Goal: Information Seeking & Learning: Learn about a topic

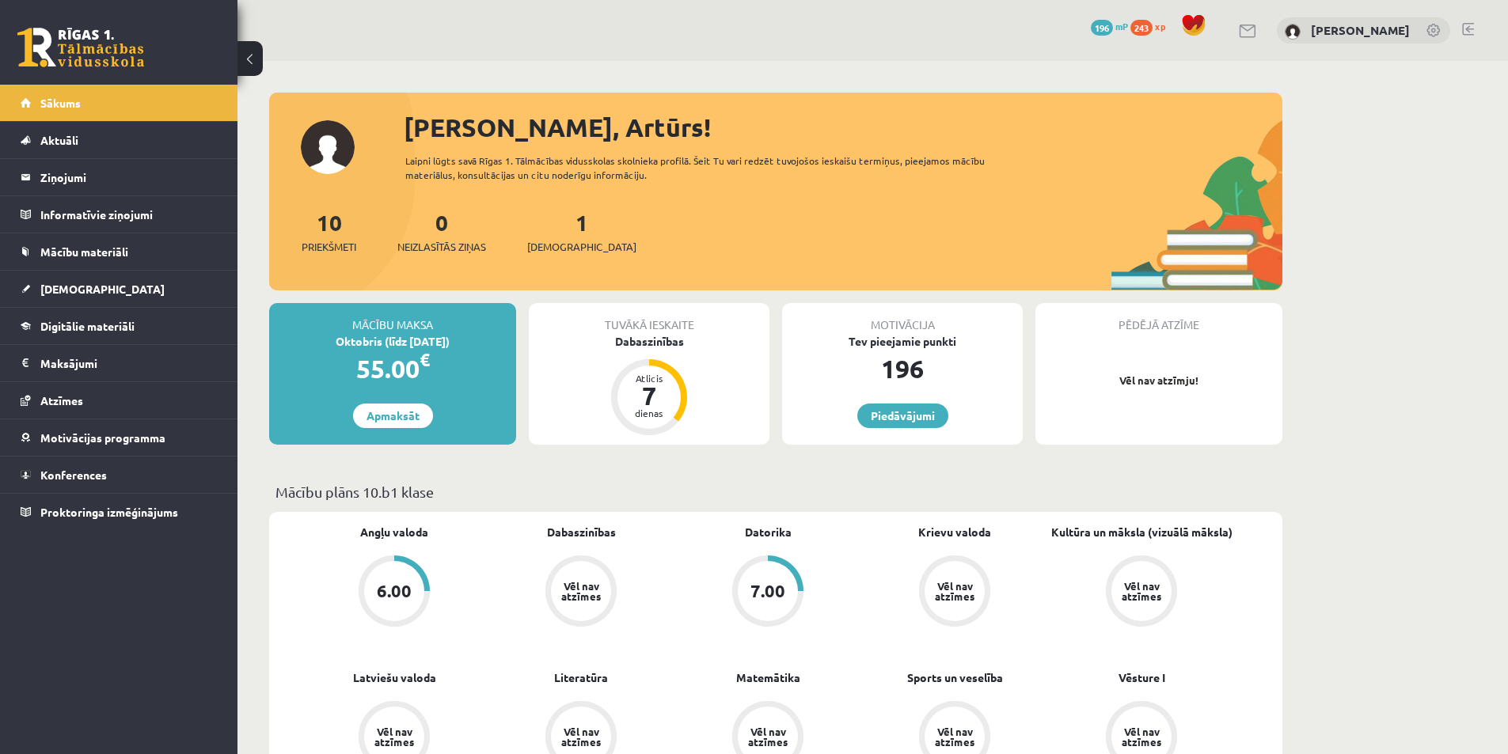
click at [138, 97] on link "Sākums" at bounding box center [119, 103] width 197 height 36
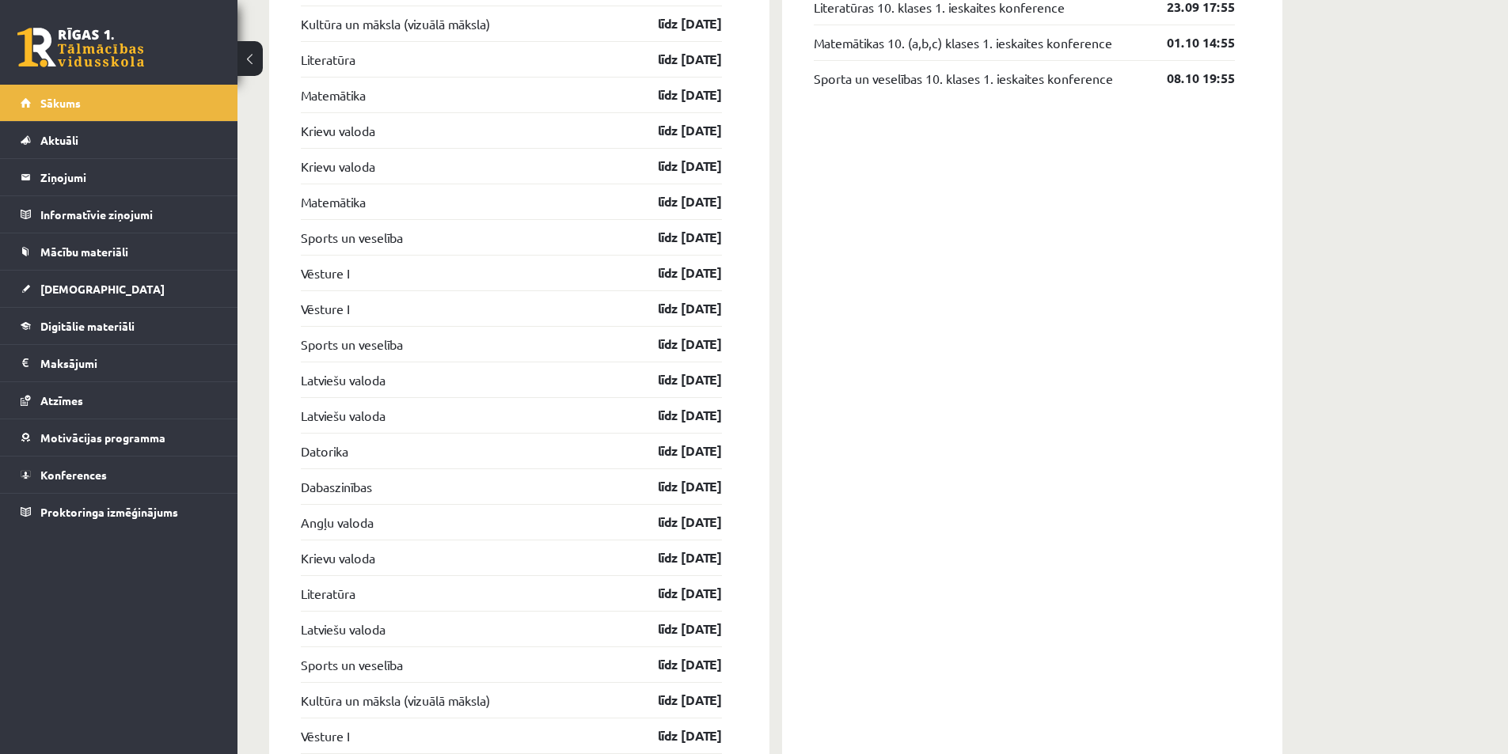
scroll to position [1741, 0]
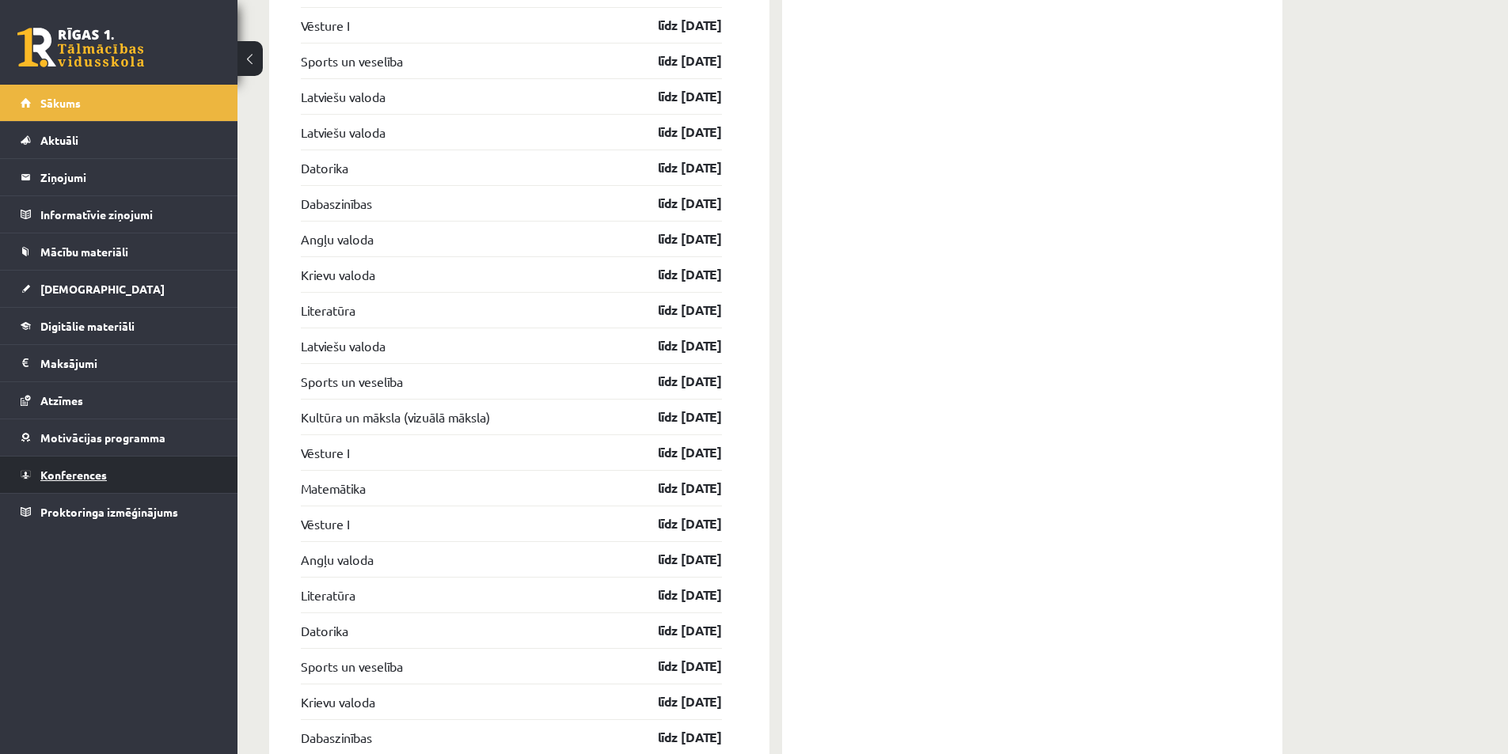
click at [99, 480] on span "Konferences" at bounding box center [73, 475] width 66 height 14
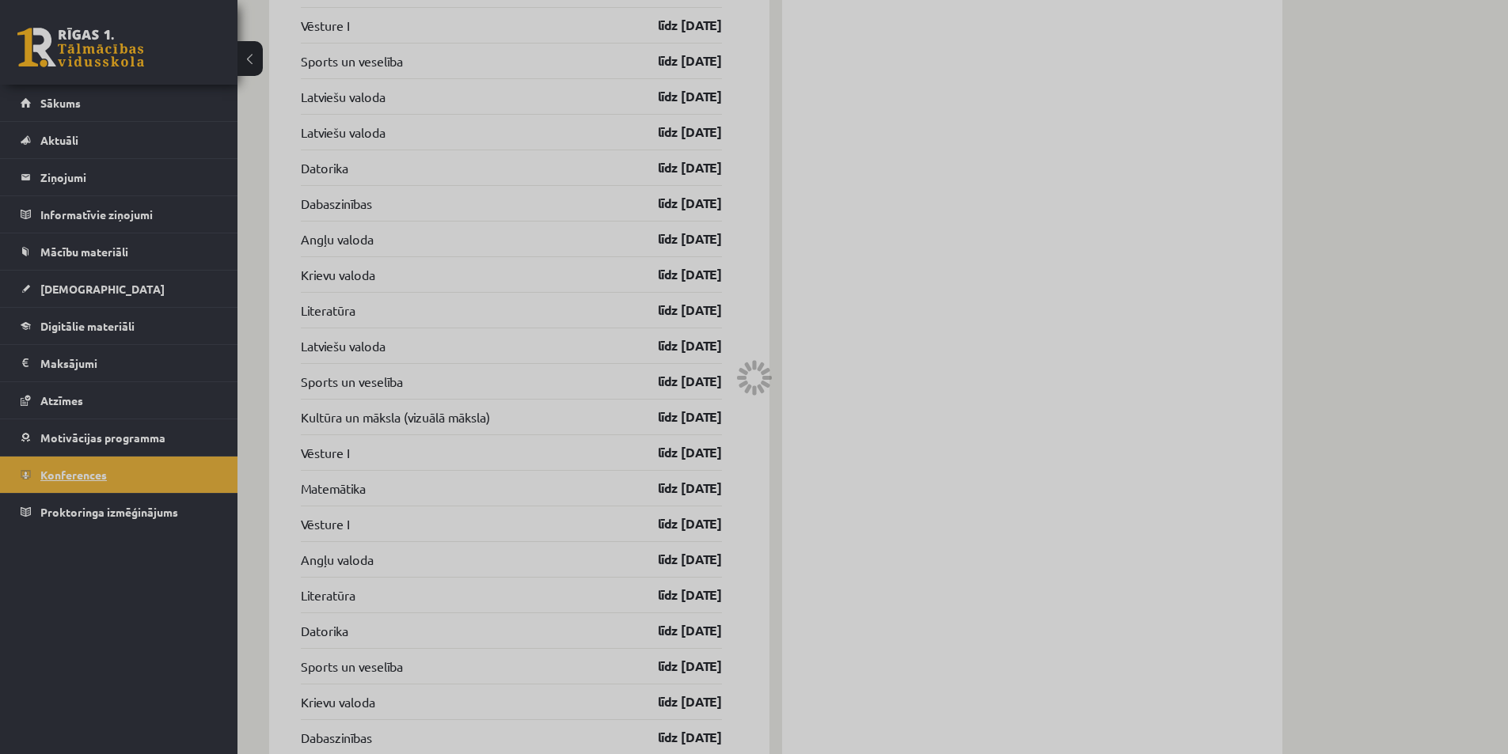
scroll to position [2, 0]
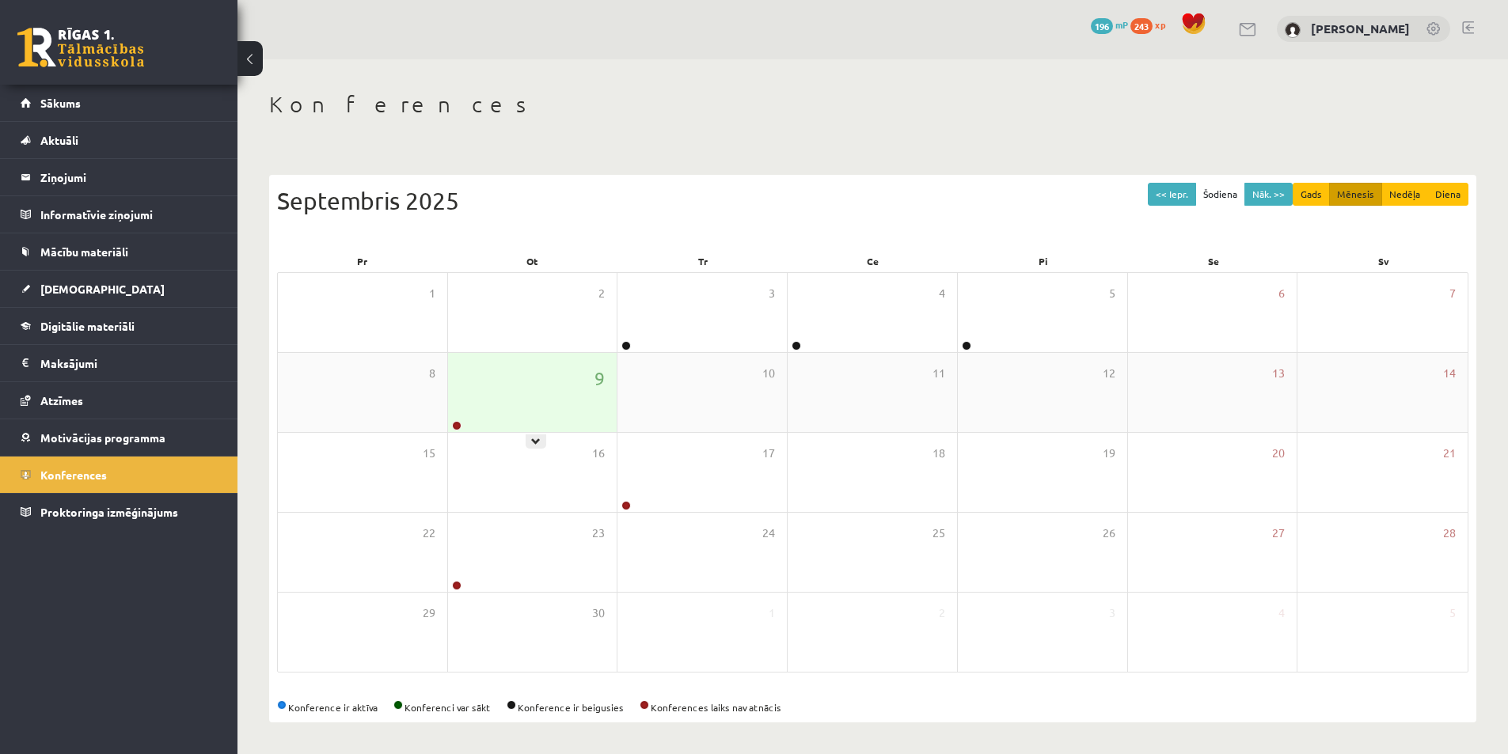
click at [533, 412] on div "9" at bounding box center [532, 392] width 169 height 79
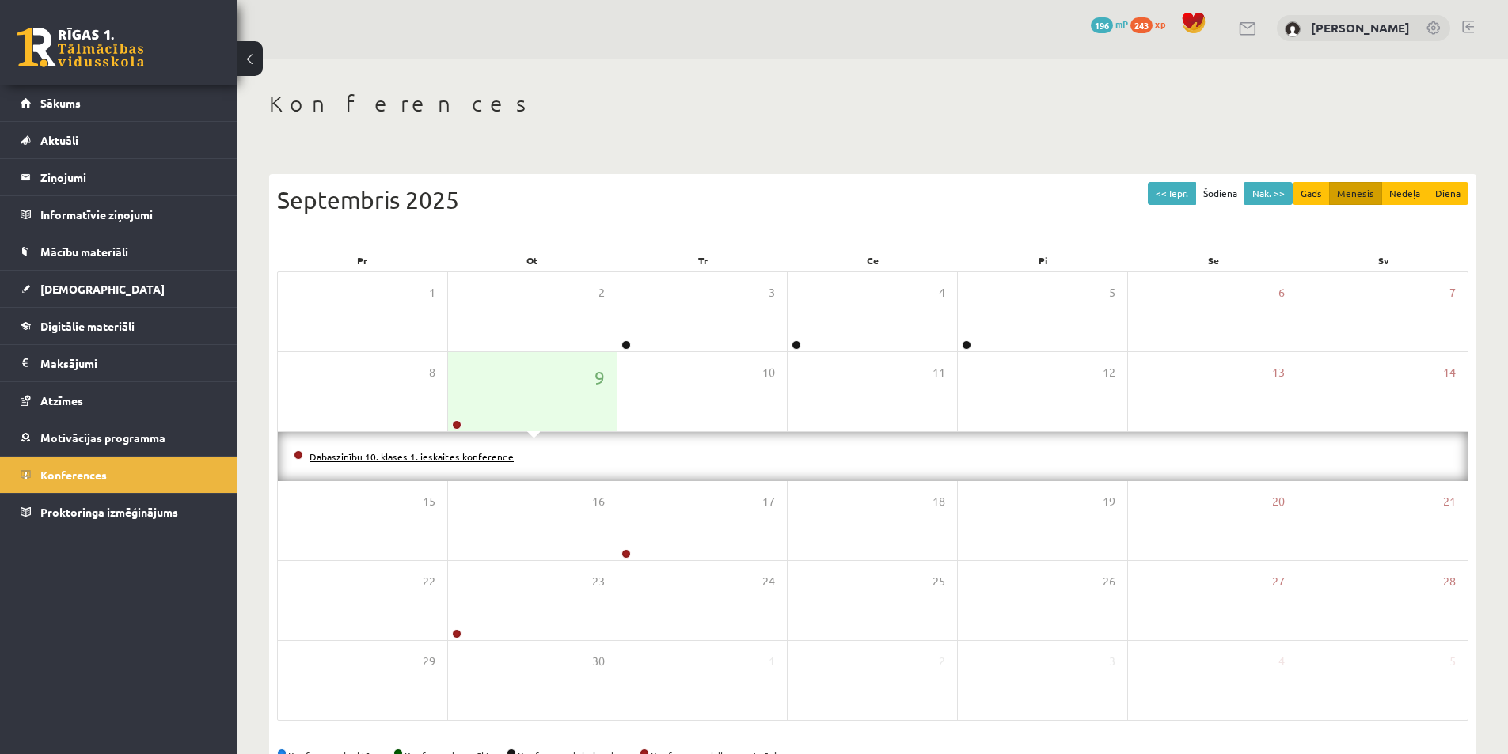
click at [458, 458] on link "Dabaszinību 10. klases 1. ieskaites konference" at bounding box center [411, 456] width 204 height 13
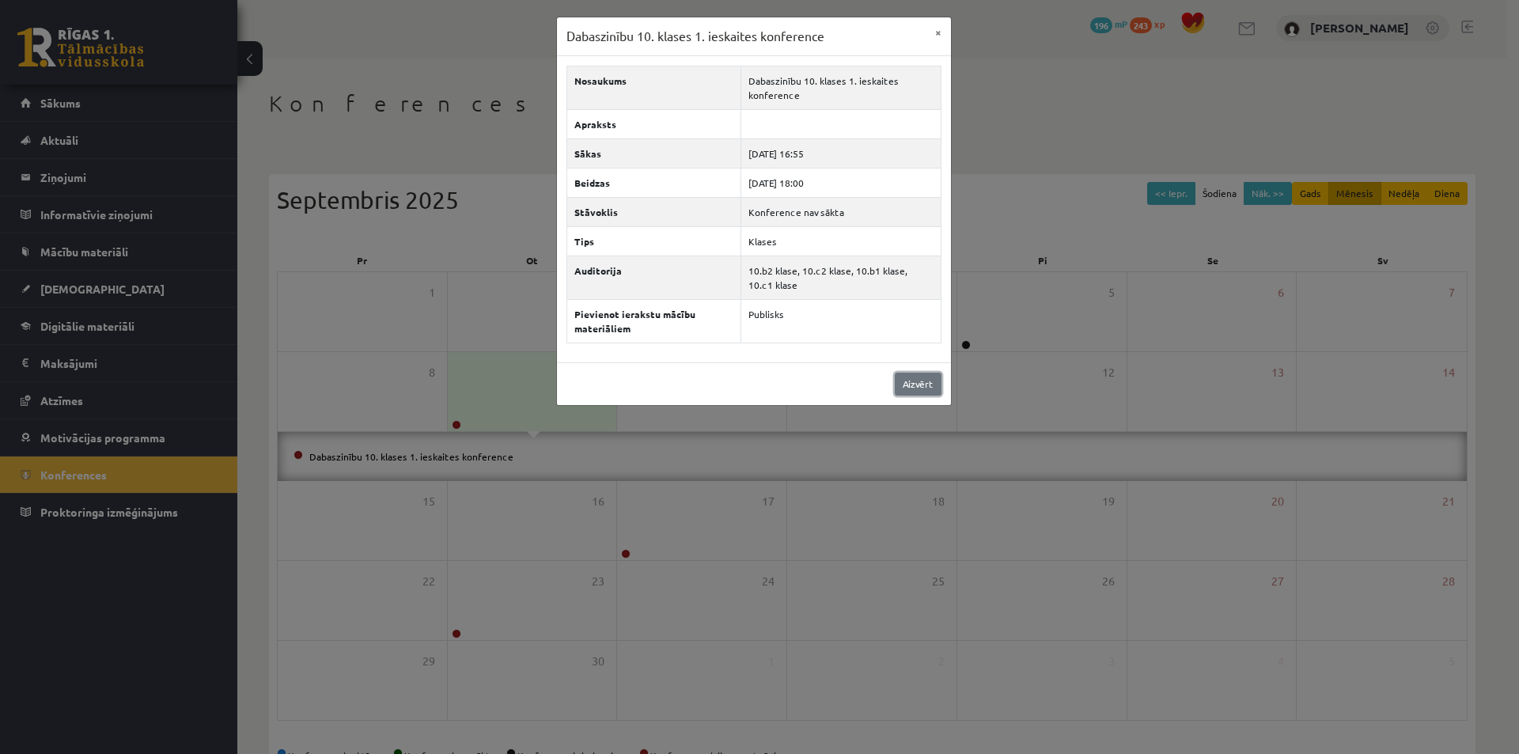
click at [923, 378] on link "Aizvērt" at bounding box center [918, 384] width 47 height 23
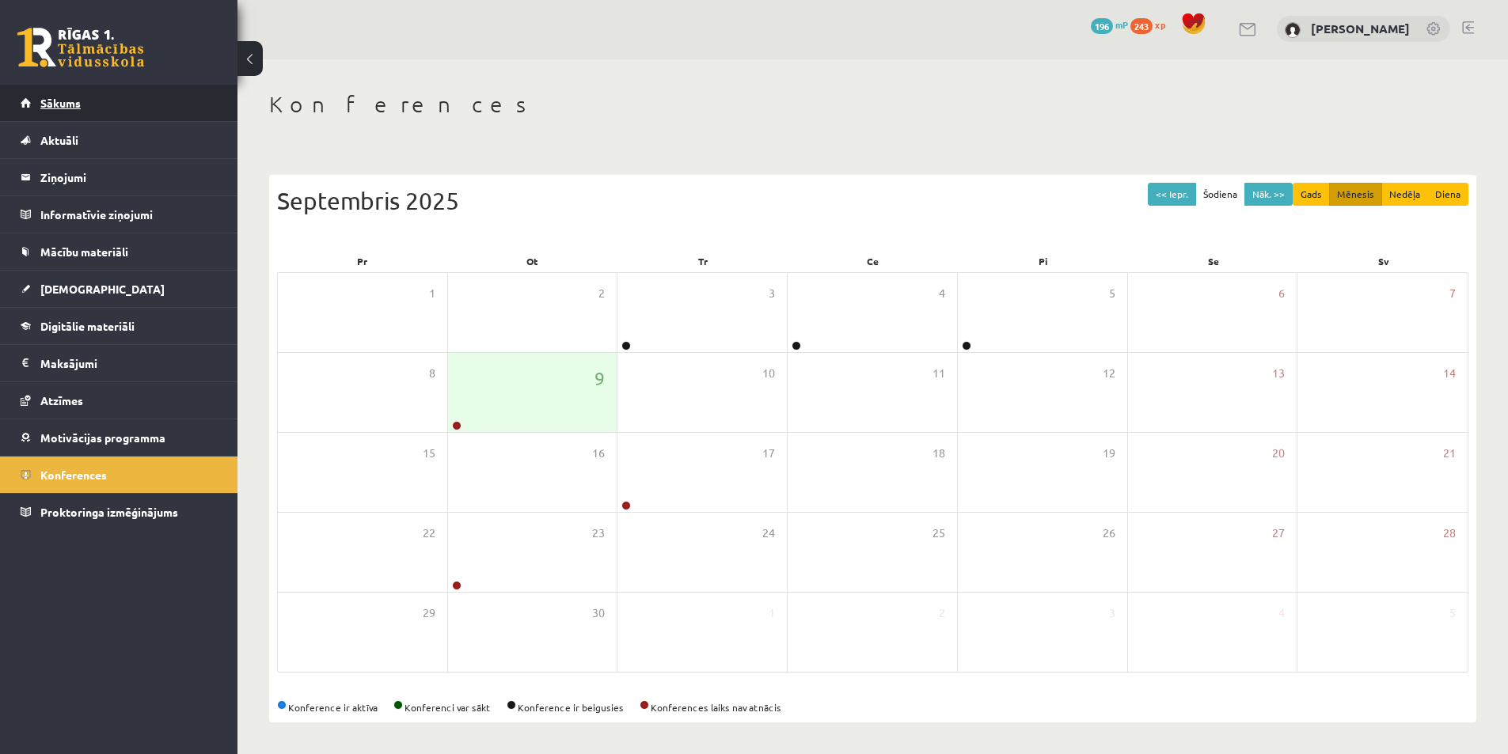
click at [104, 101] on link "Sākums" at bounding box center [119, 103] width 197 height 36
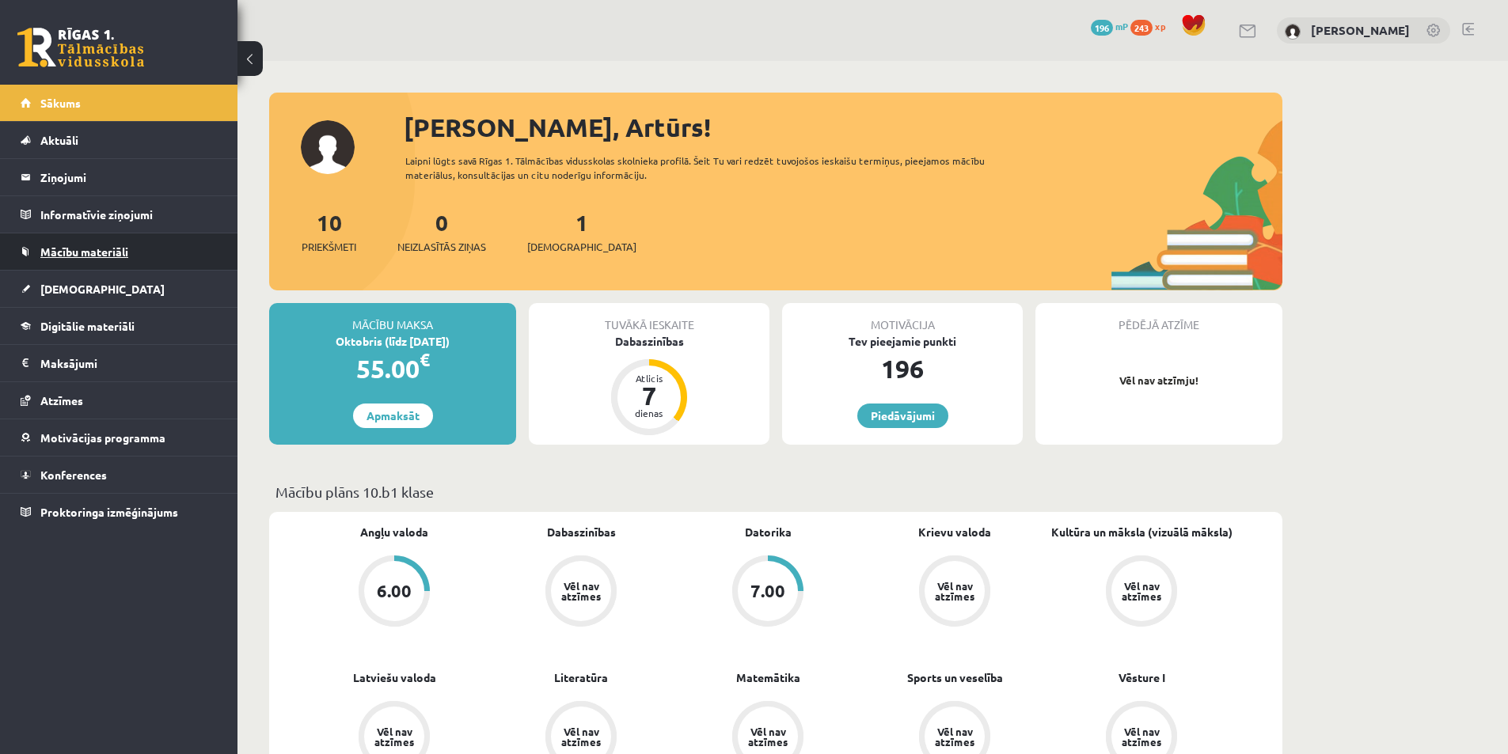
click at [65, 253] on span "Mācību materiāli" at bounding box center [84, 252] width 88 height 14
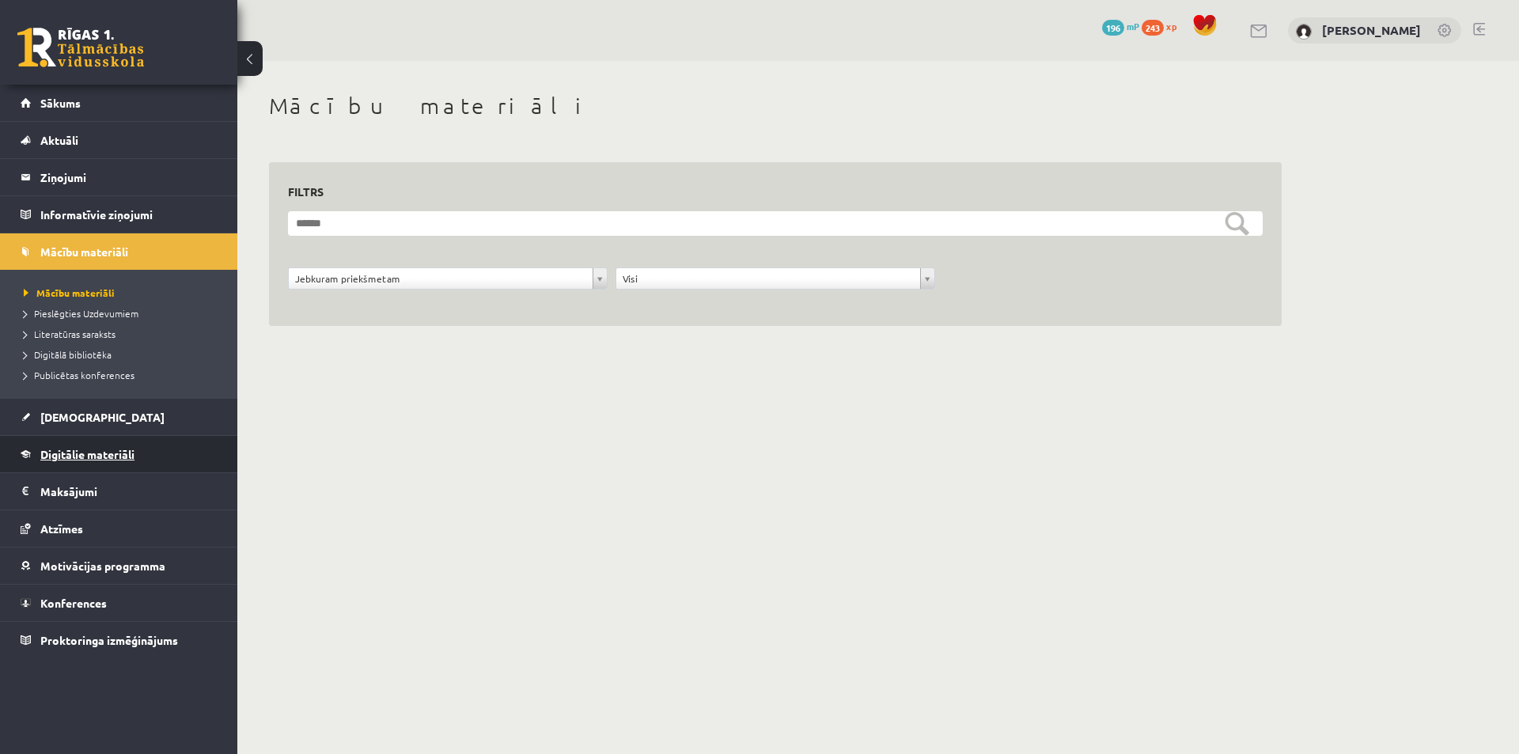
click at [72, 451] on span "Digitālie materiāli" at bounding box center [87, 454] width 94 height 14
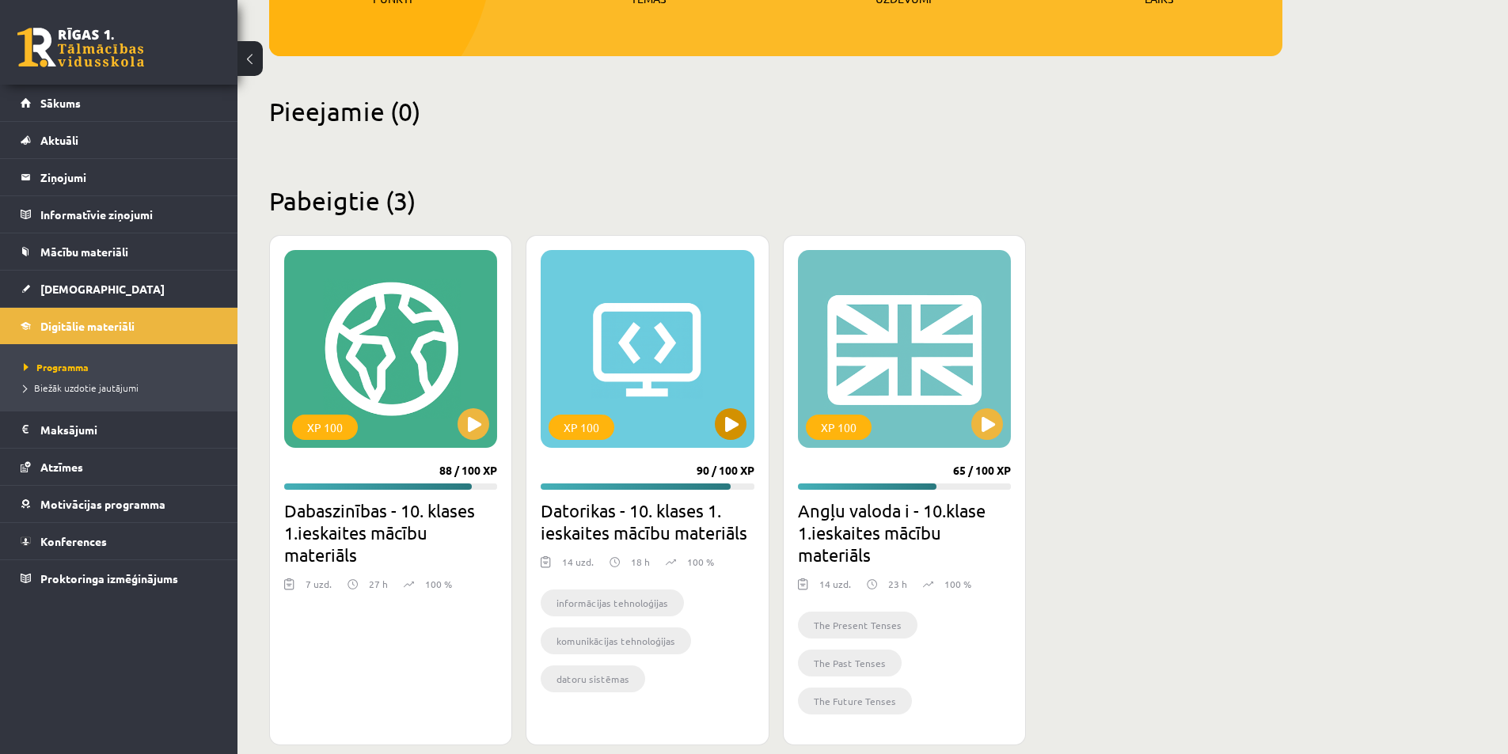
scroll to position [317, 0]
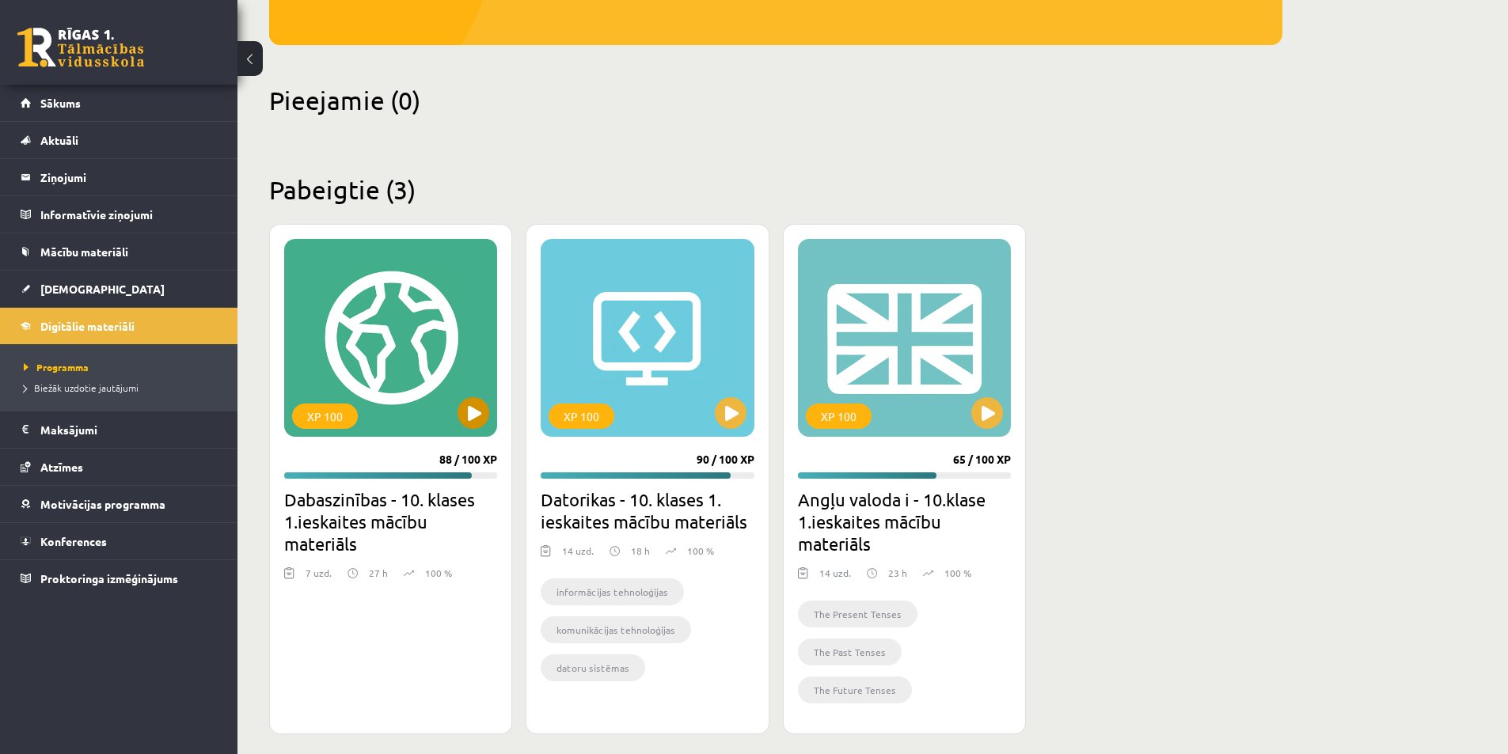
click at [447, 407] on div "XP 100" at bounding box center [390, 338] width 213 height 198
click at [421, 450] on div "XP 100 88 / 100 XP Dabaszinības - 10. klases 1.ieskaites mācību materiāls 7 uzd…" at bounding box center [390, 479] width 243 height 510
click at [350, 407] on div "XP 100" at bounding box center [325, 416] width 66 height 25
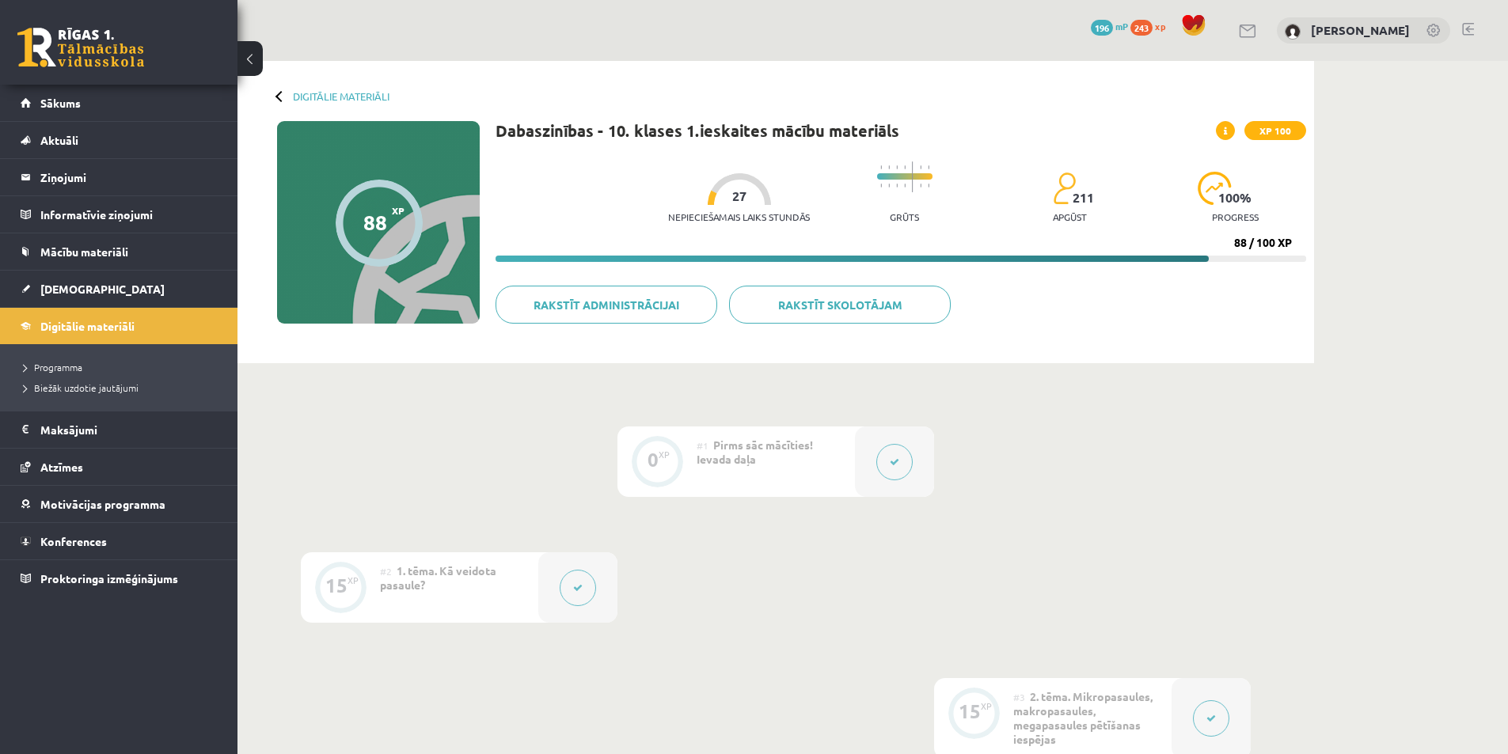
click at [889, 462] on button at bounding box center [894, 462] width 36 height 36
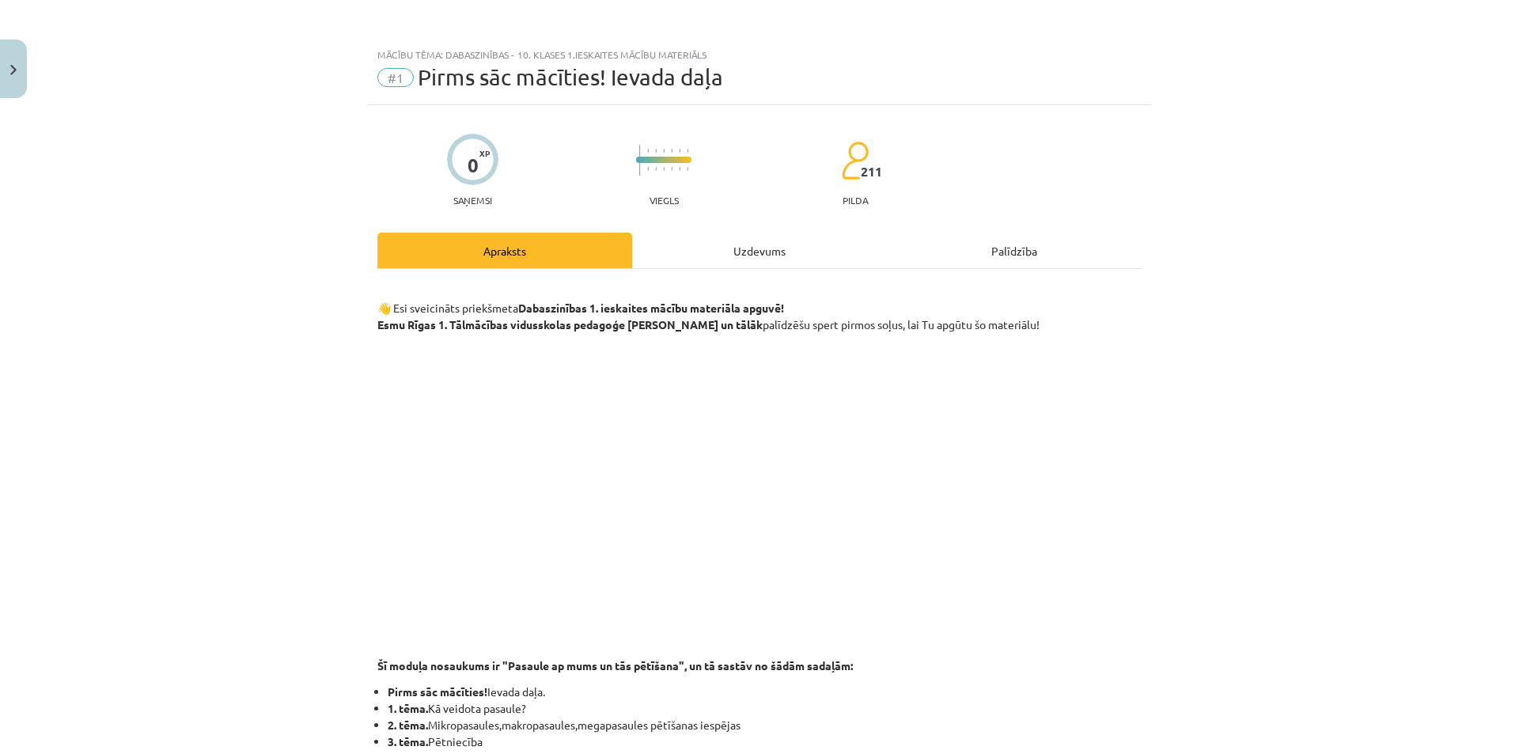
click at [753, 256] on div "Uzdevums" at bounding box center [759, 251] width 255 height 36
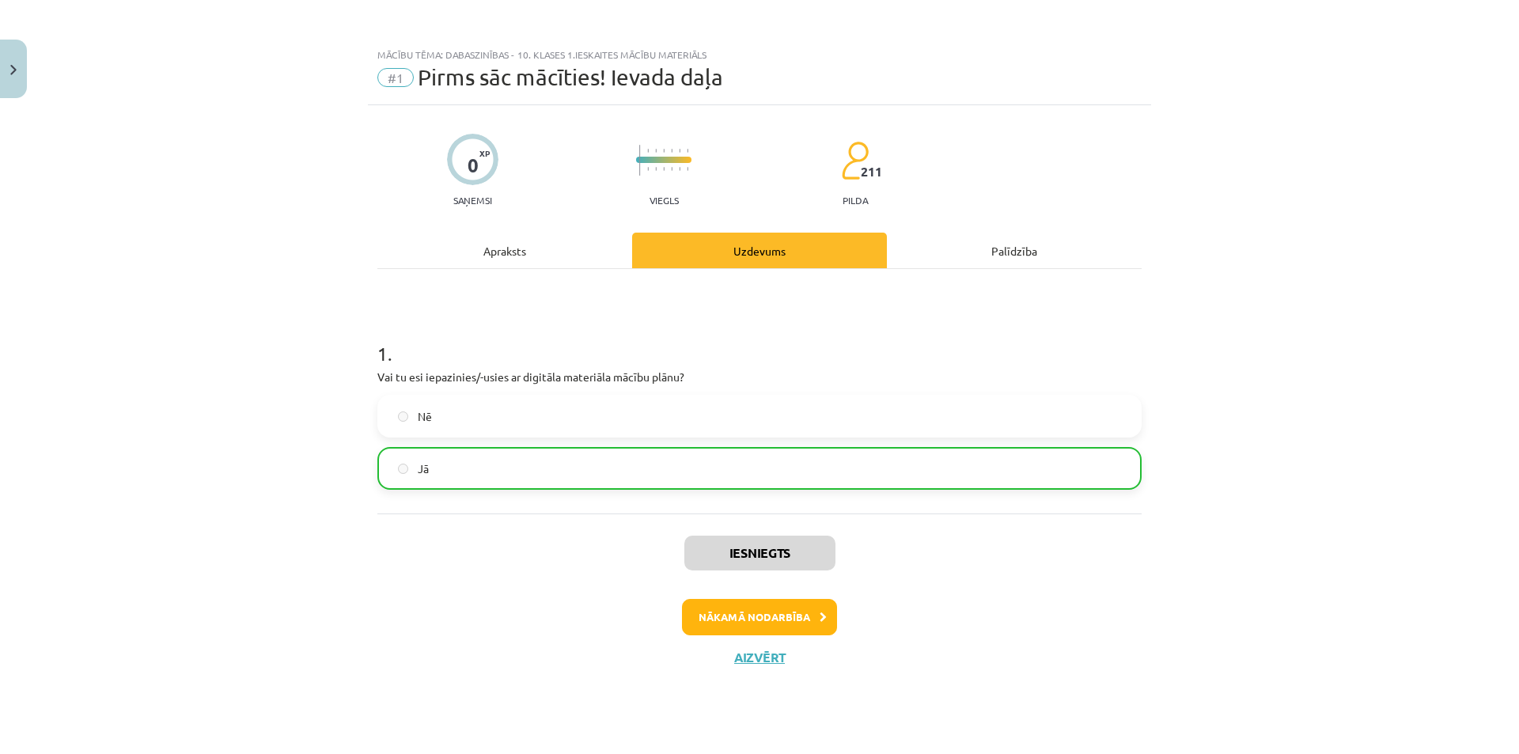
click at [537, 260] on div "Apraksts" at bounding box center [504, 251] width 255 height 36
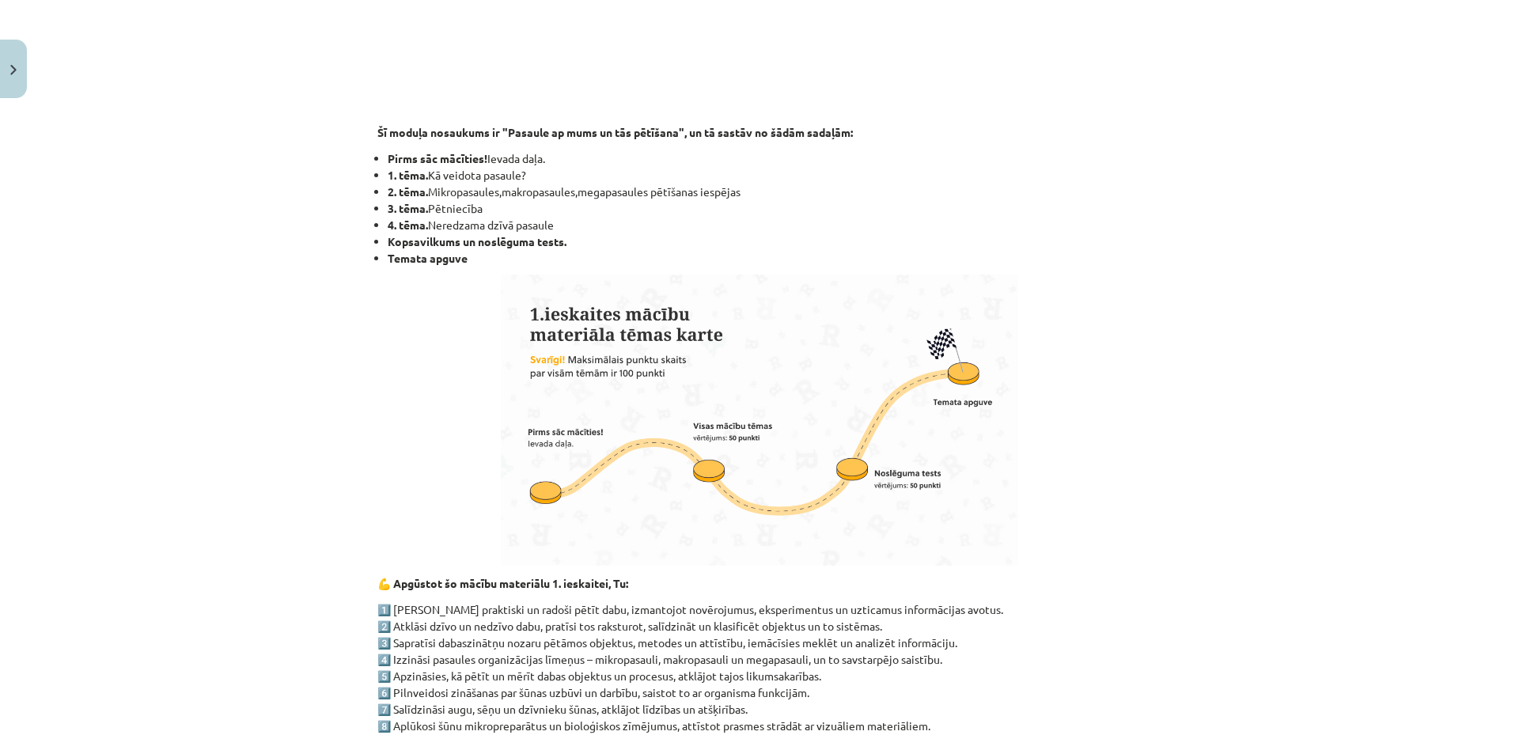
scroll to position [412, 0]
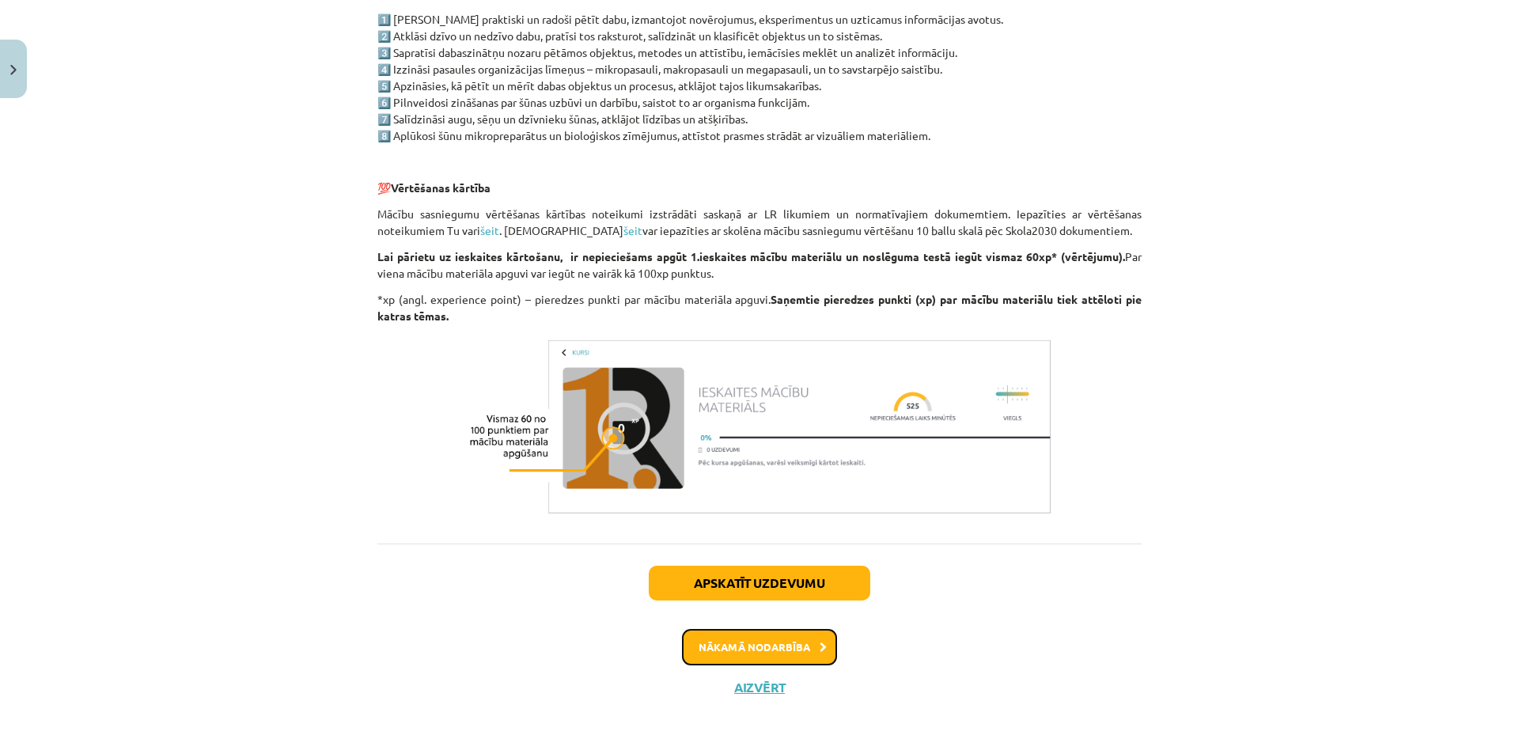
click at [722, 643] on button "Nākamā nodarbība" at bounding box center [759, 647] width 155 height 36
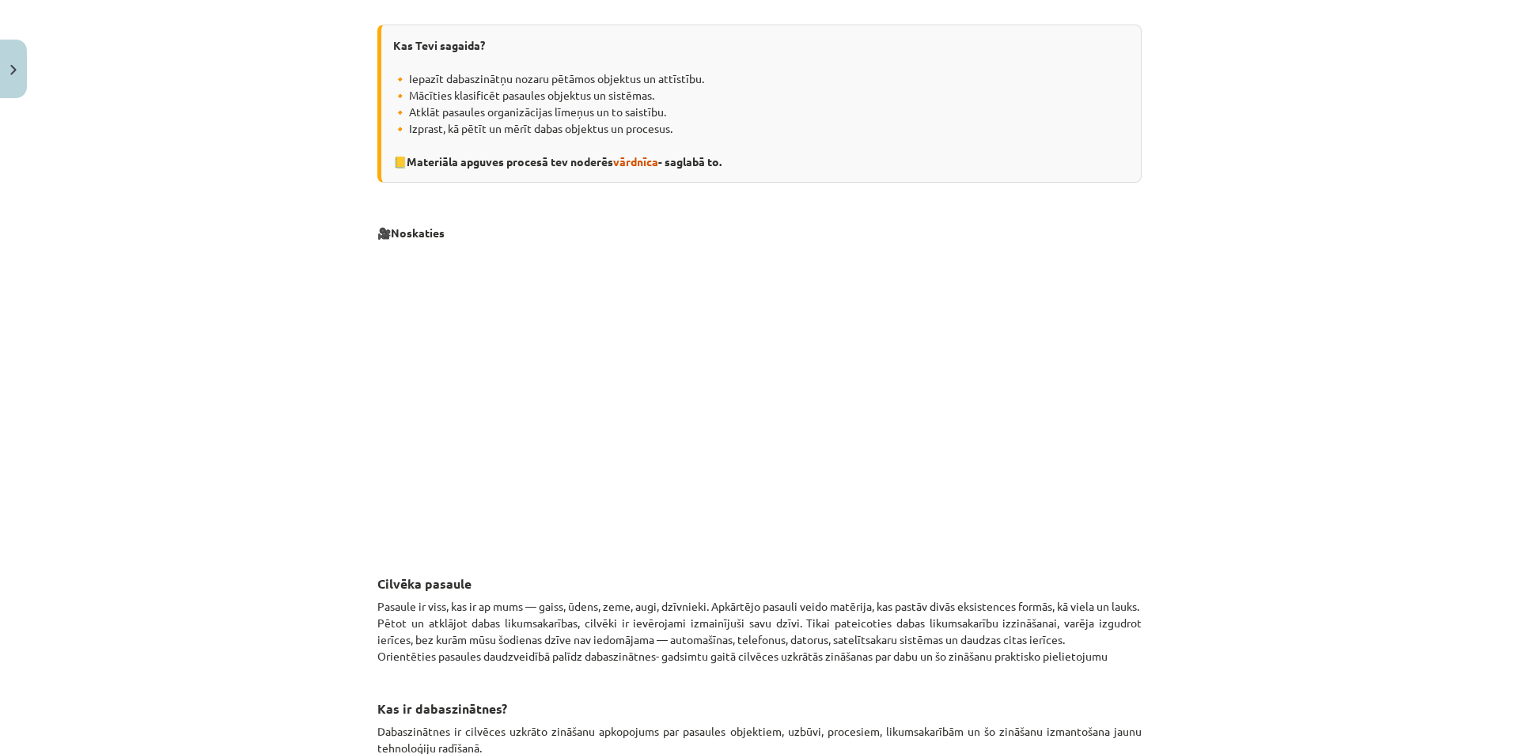
scroll to position [0, 0]
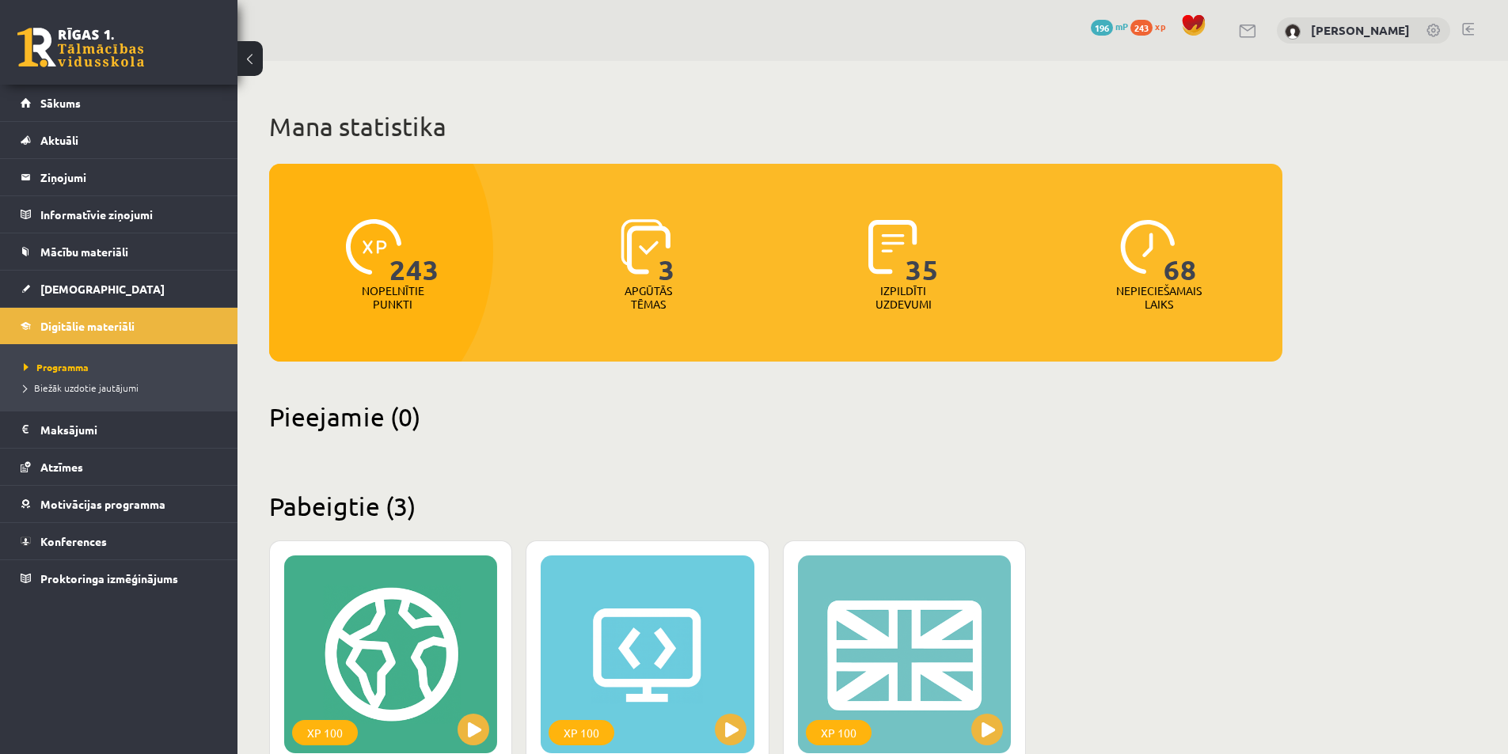
scroll to position [317, 0]
